Goal: Task Accomplishment & Management: Manage account settings

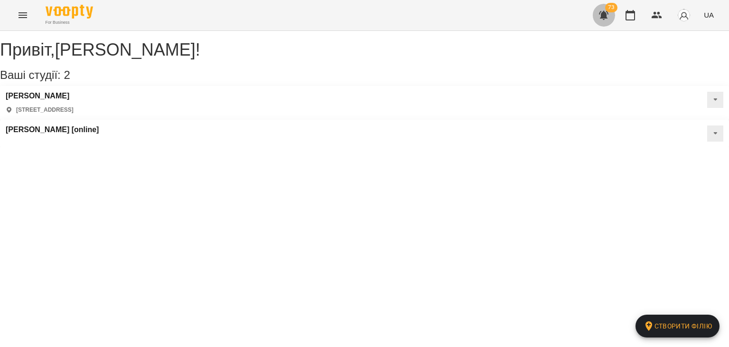
click at [596, 20] on button "button" at bounding box center [604, 15] width 23 height 23
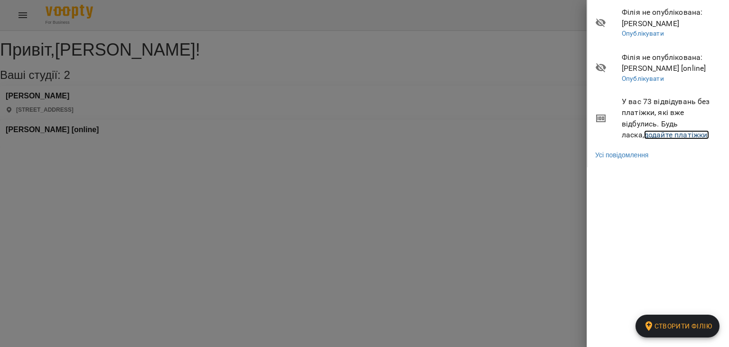
click at [644, 137] on link "додайте платіжки!" at bounding box center [677, 134] width 66 height 9
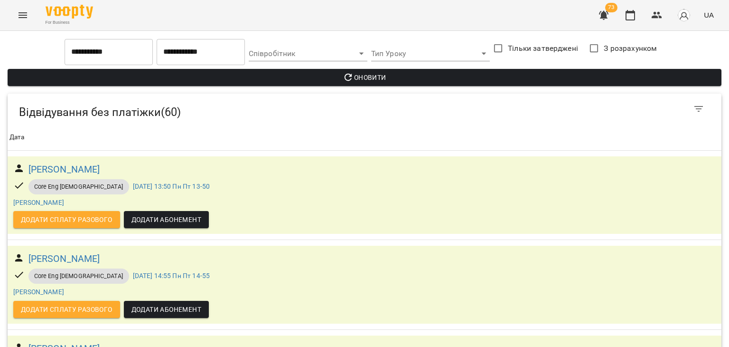
scroll to position [1380, 0]
click at [27, 13] on icon "Menu" at bounding box center [22, 14] width 11 height 11
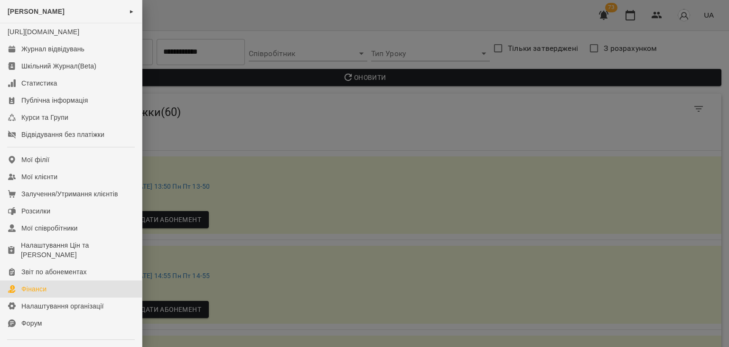
click at [28, 294] on div "Фінанси" at bounding box center [33, 288] width 25 height 9
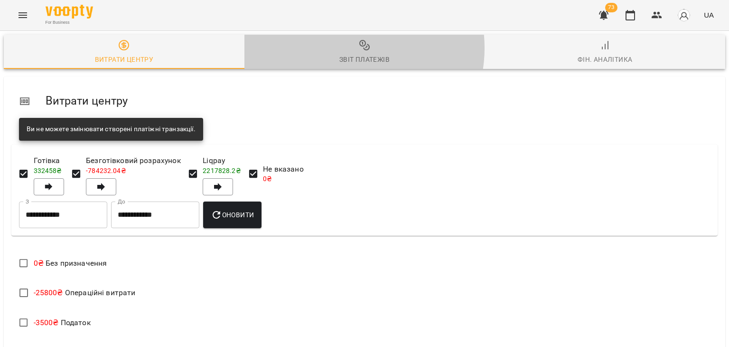
click at [350, 48] on span "Звіт платежів" at bounding box center [364, 52] width 229 height 26
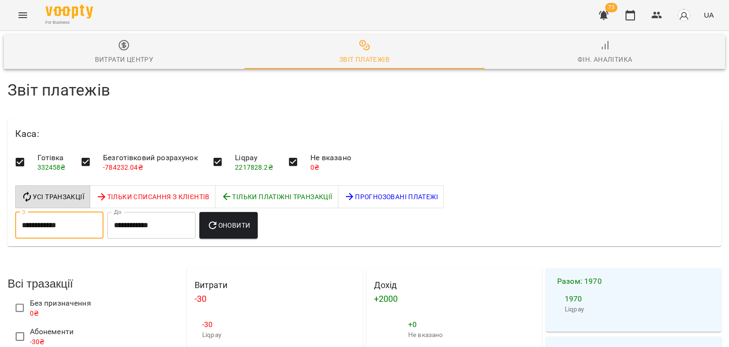
click at [96, 216] on input "**********" at bounding box center [59, 225] width 88 height 27
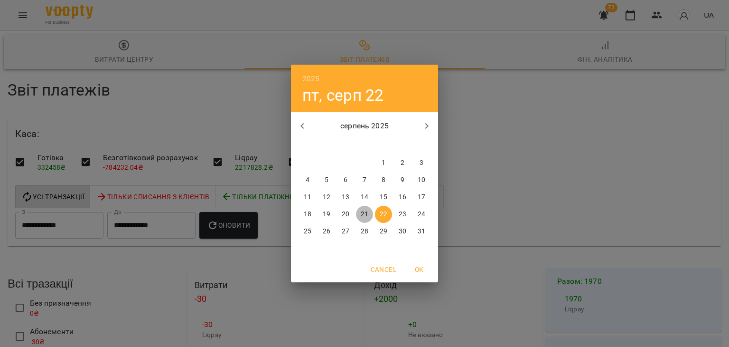
click at [361, 214] on p "21" at bounding box center [365, 213] width 8 height 9
type input "**********"
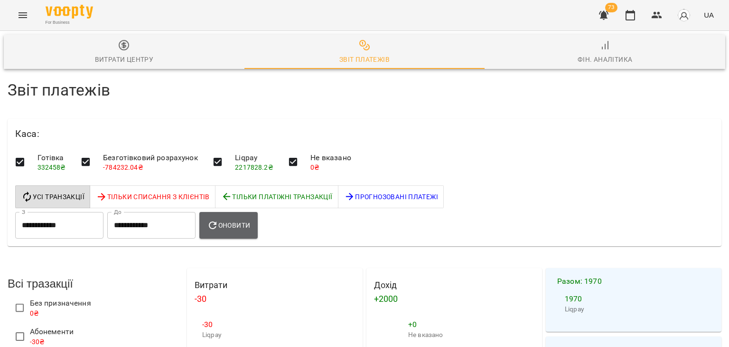
click at [240, 216] on button "Оновити" at bounding box center [228, 225] width 58 height 27
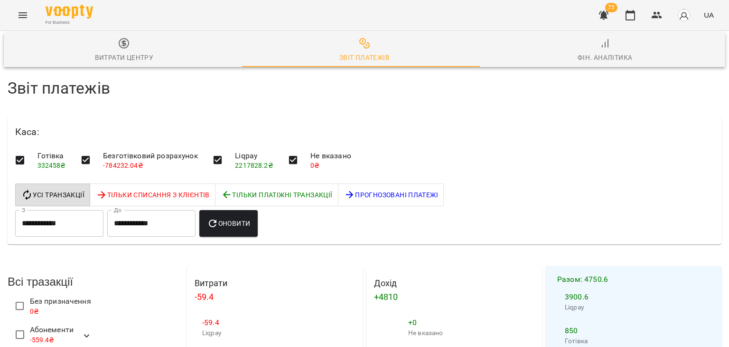
scroll to position [1022, 0]
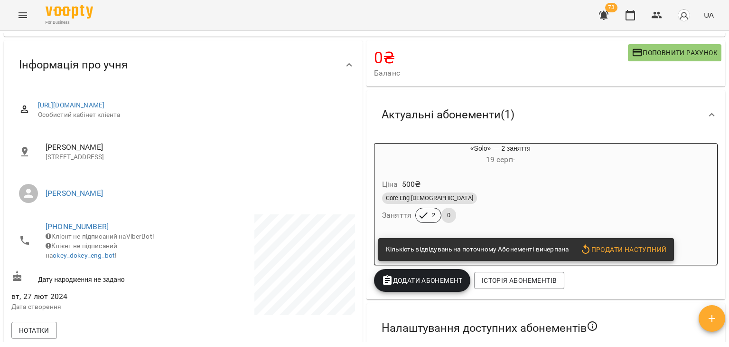
scroll to position [61, 0]
